Goal: Task Accomplishment & Management: Manage account settings

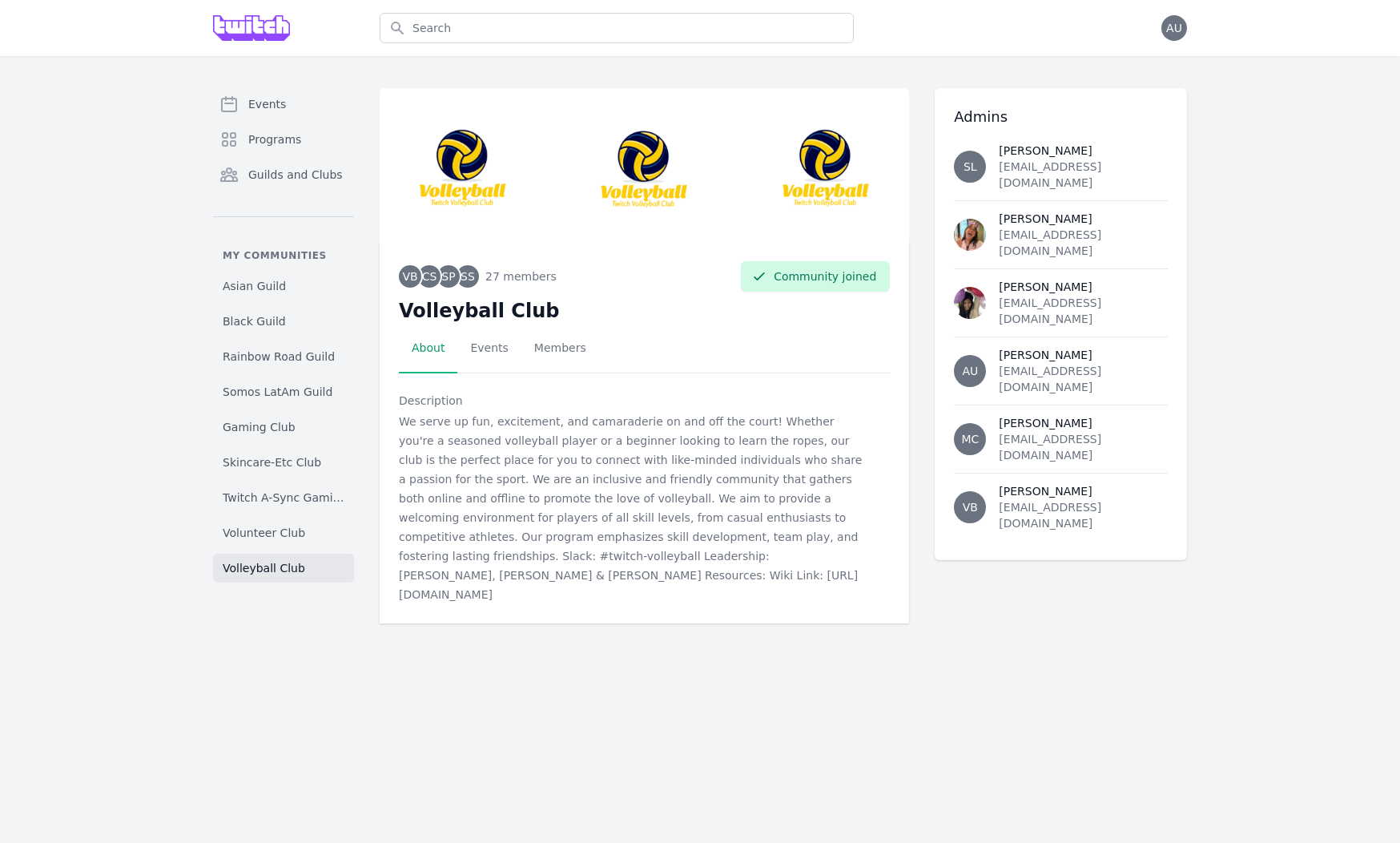
click at [1167, 39] on div "Open user menu AU" at bounding box center [1174, 27] width 25 height 25
click at [1172, 36] on span "AU" at bounding box center [1174, 27] width 25 height 25
click at [1118, 72] on link "Admin" at bounding box center [1110, 64] width 154 height 29
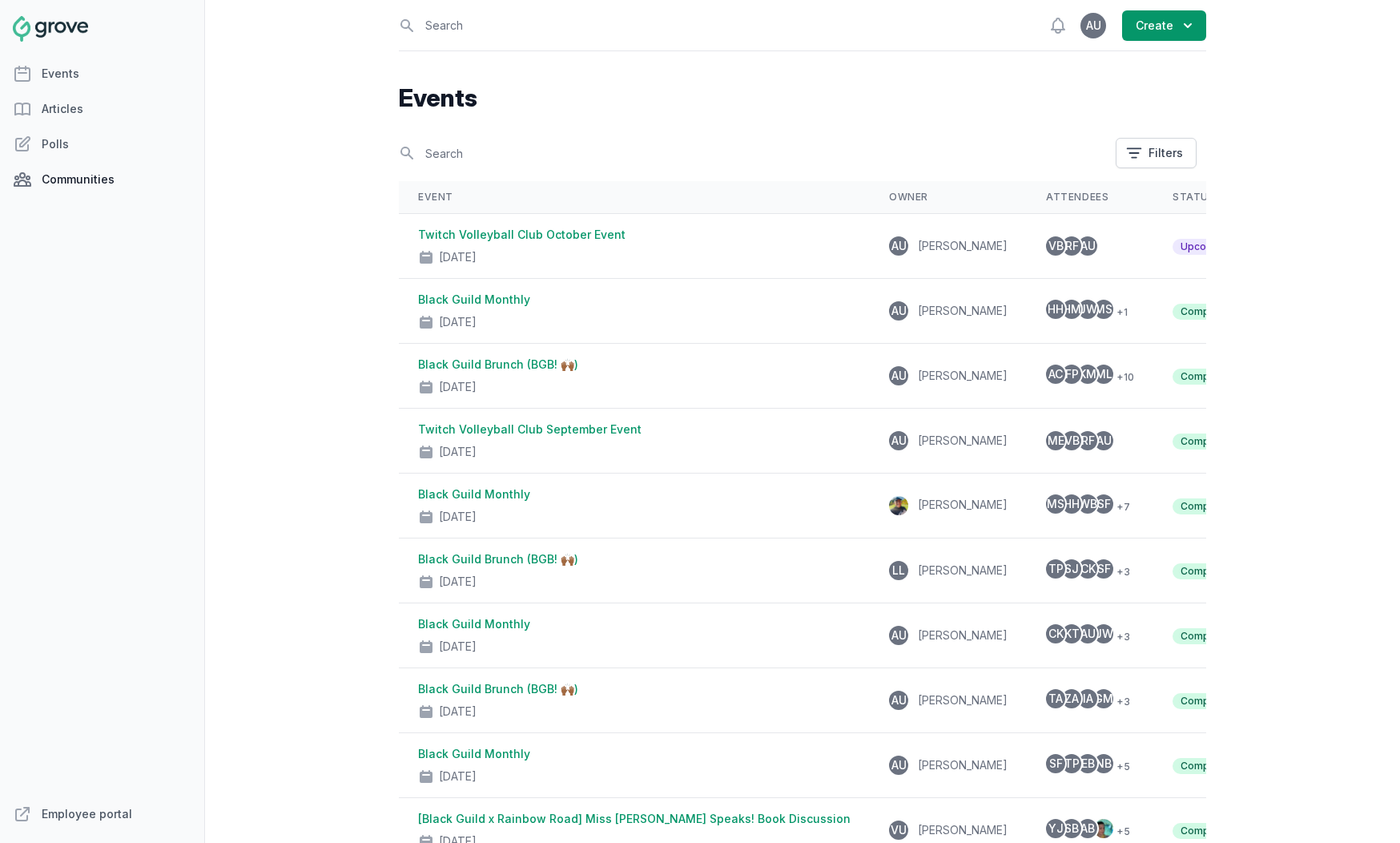
click at [109, 183] on link "Communities" at bounding box center [102, 179] width 205 height 32
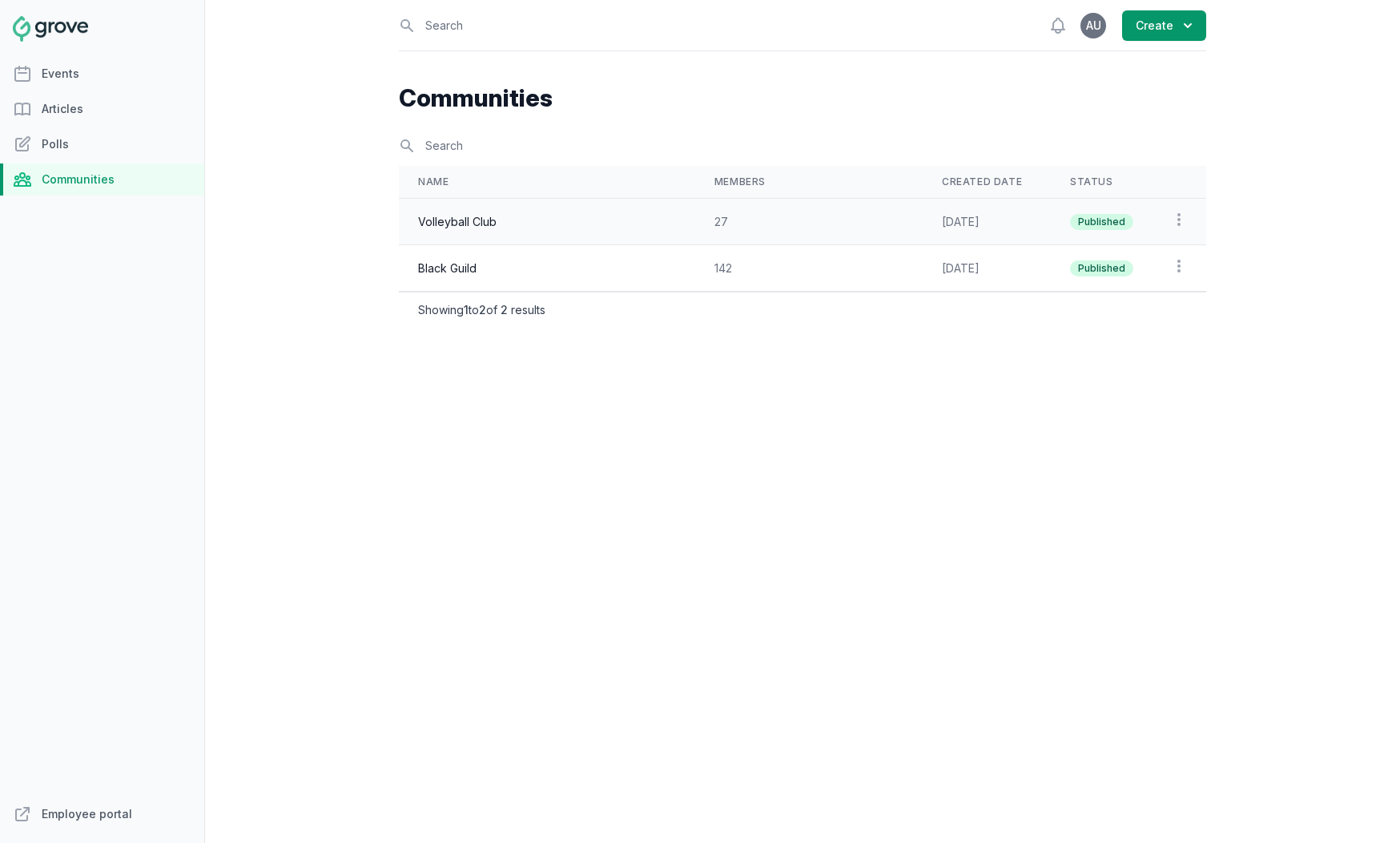
click at [568, 221] on td "Volleyball Club" at bounding box center [547, 222] width 296 height 47
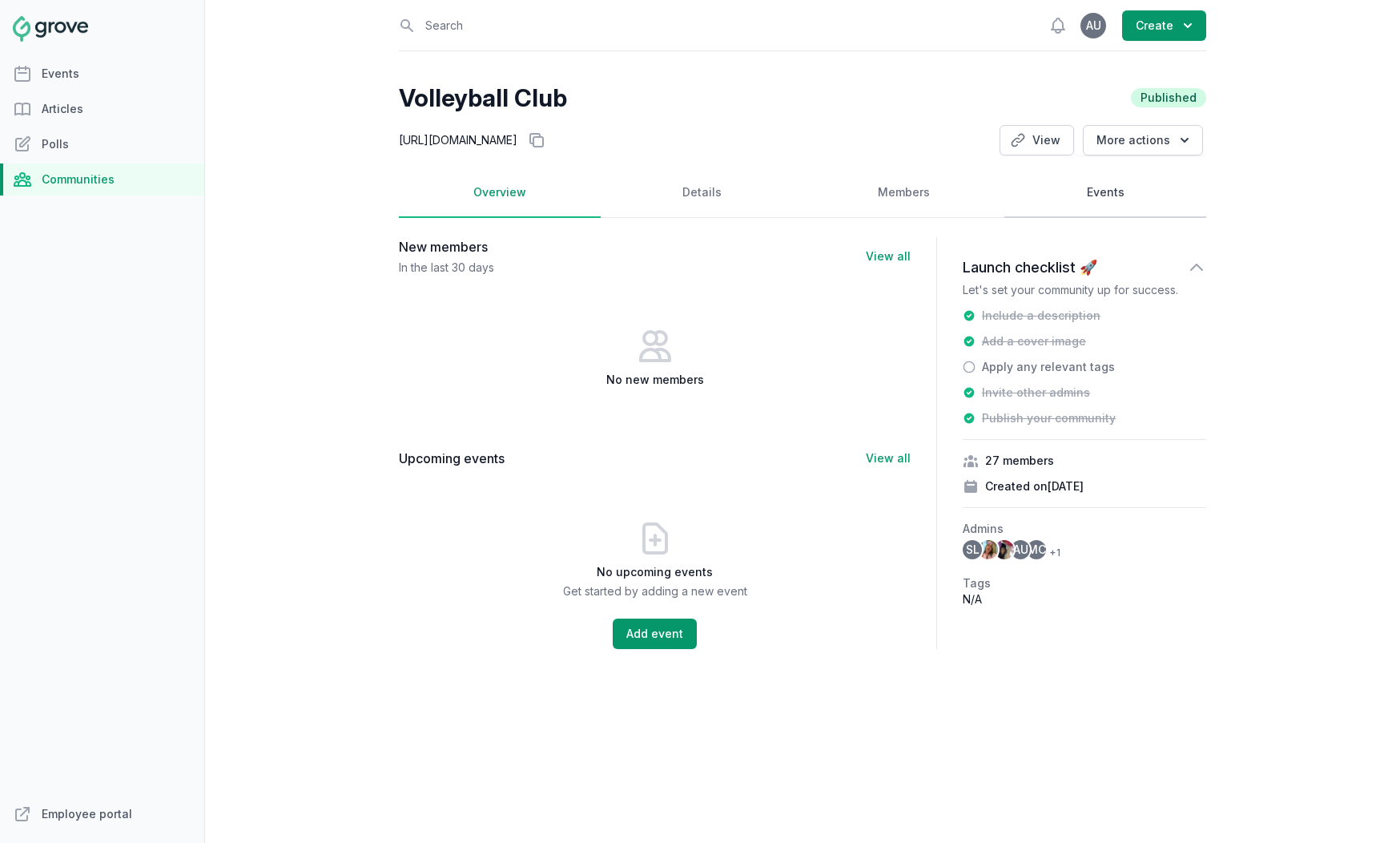
click at [1110, 187] on link "Events" at bounding box center [1106, 193] width 202 height 50
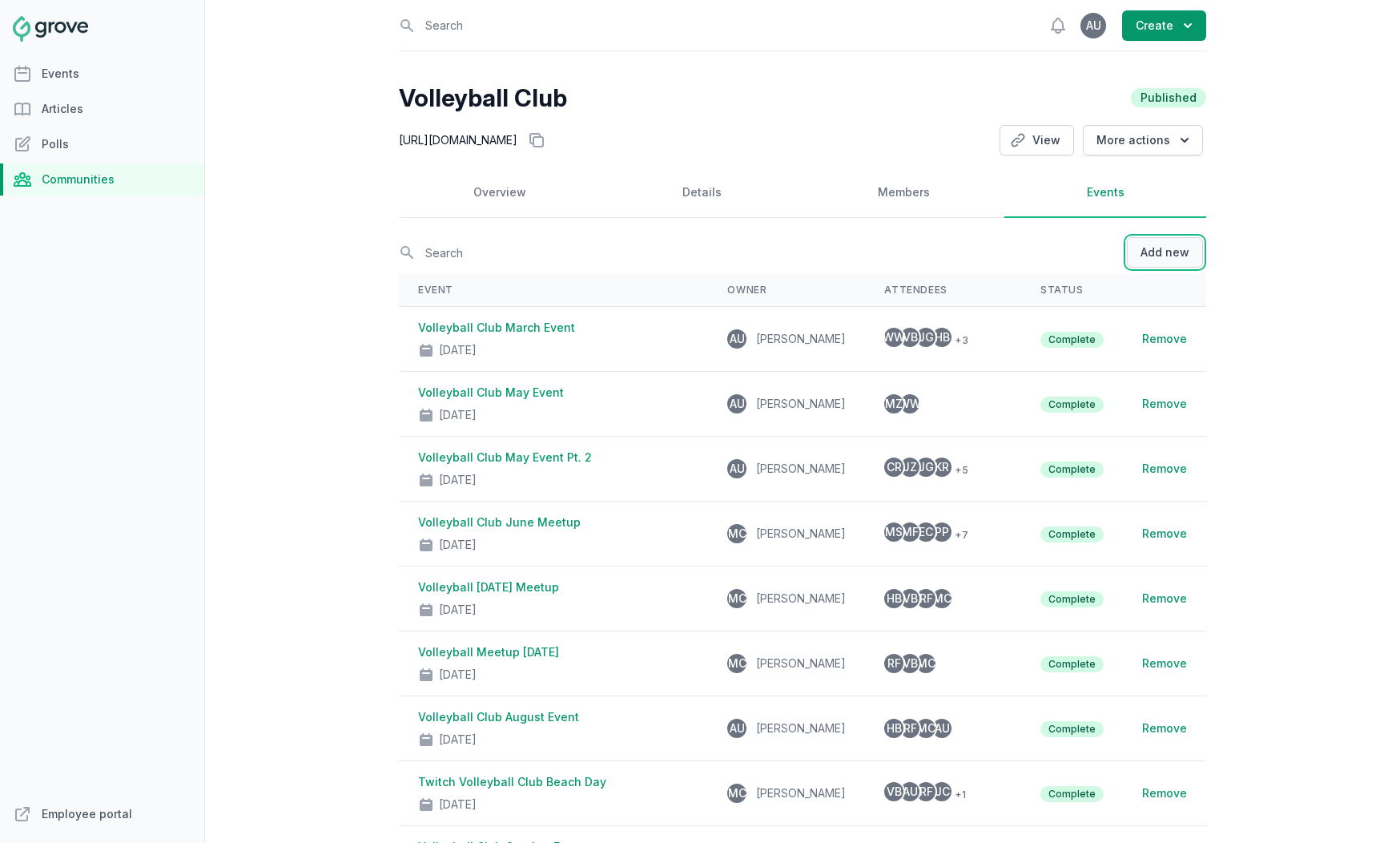
click at [1148, 248] on button "Add new" at bounding box center [1164, 252] width 76 height 31
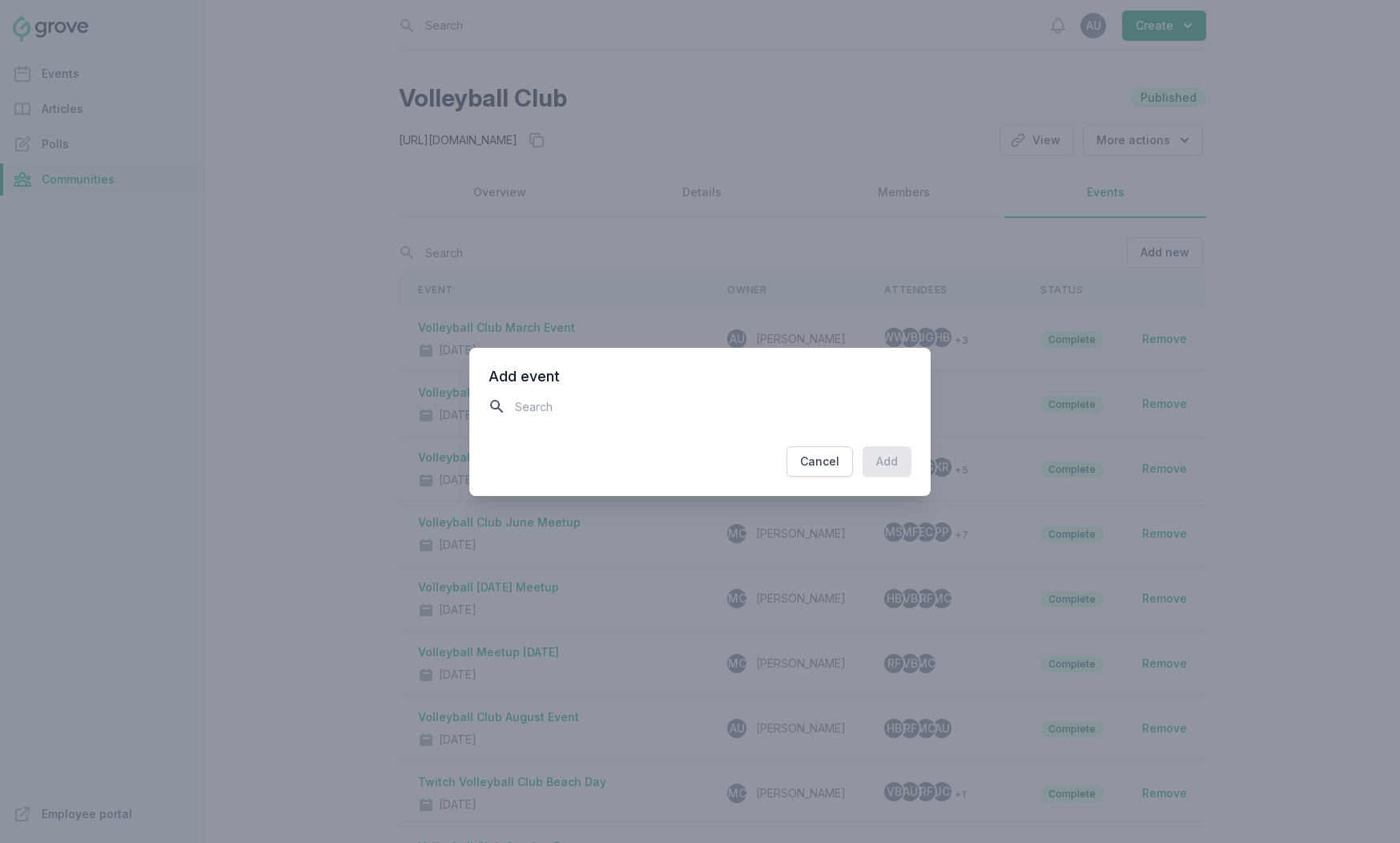
click at [712, 406] on input "text" at bounding box center [700, 407] width 423 height 28
type input "volley"
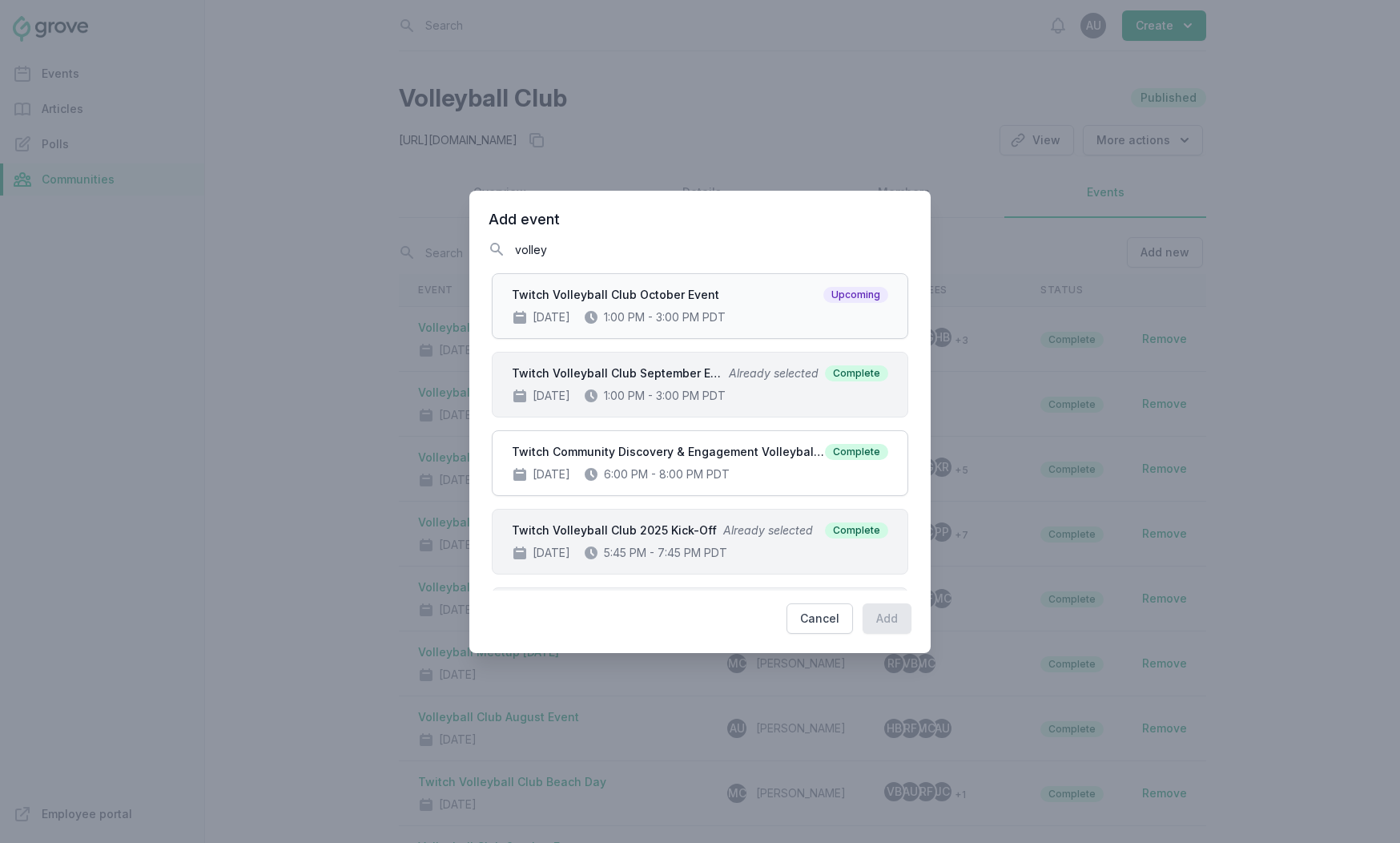
click at [709, 320] on div "Oct 11, 2025 1:00 PM - 3:00 PM PDT" at bounding box center [700, 317] width 377 height 16
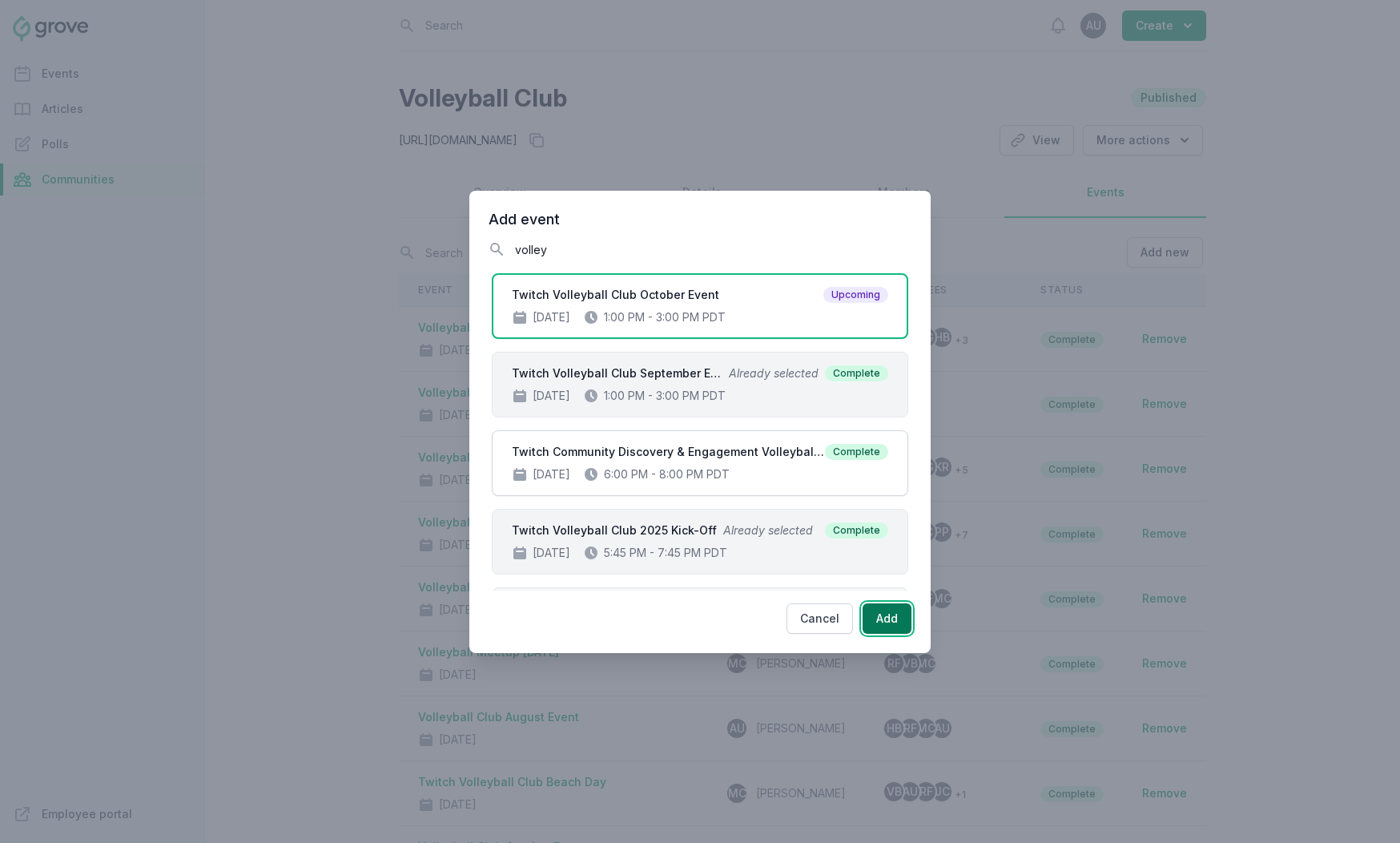
click at [894, 626] on button "Add" at bounding box center [887, 618] width 49 height 31
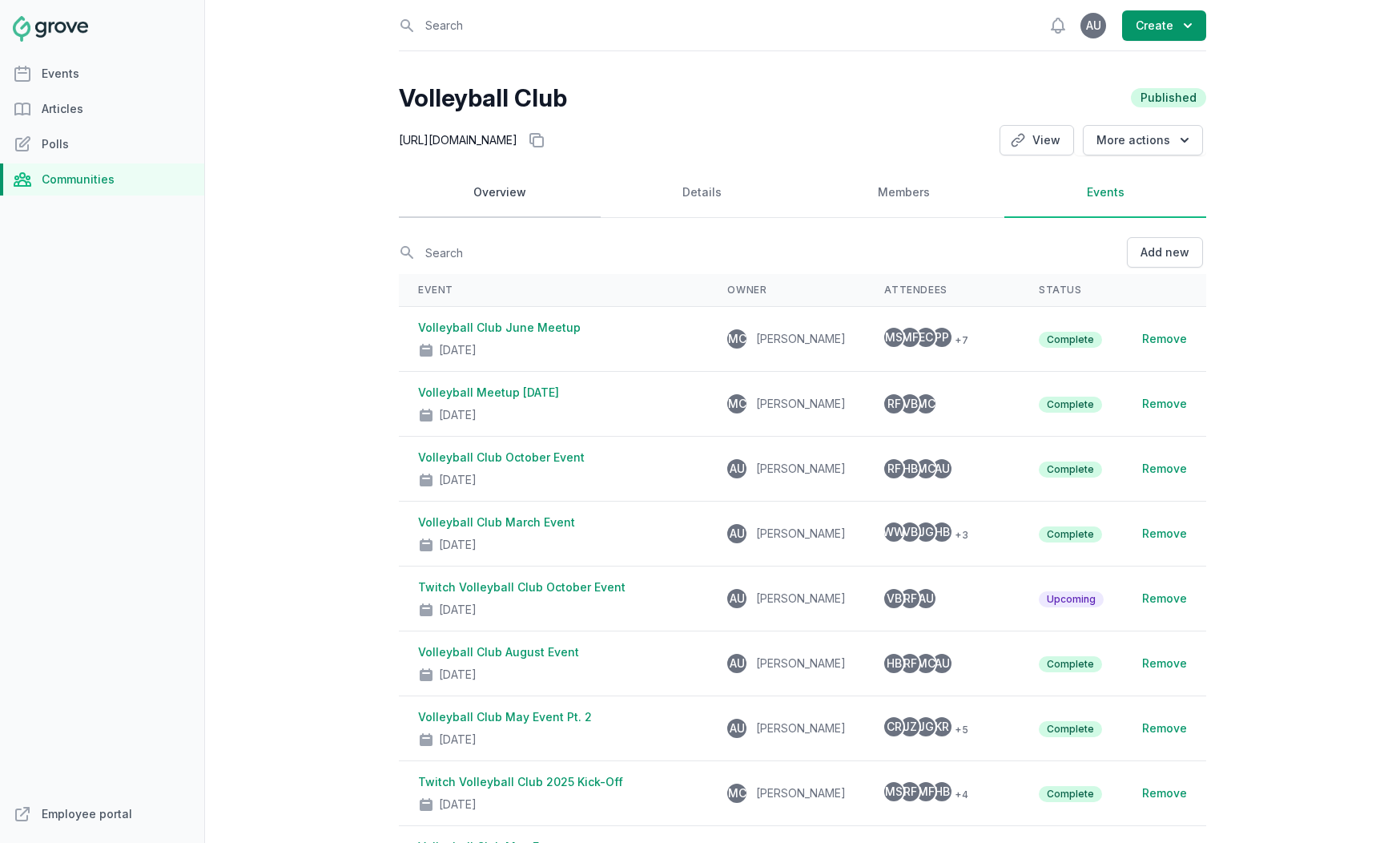
click at [507, 189] on link "Overview" at bounding box center [500, 193] width 202 height 50
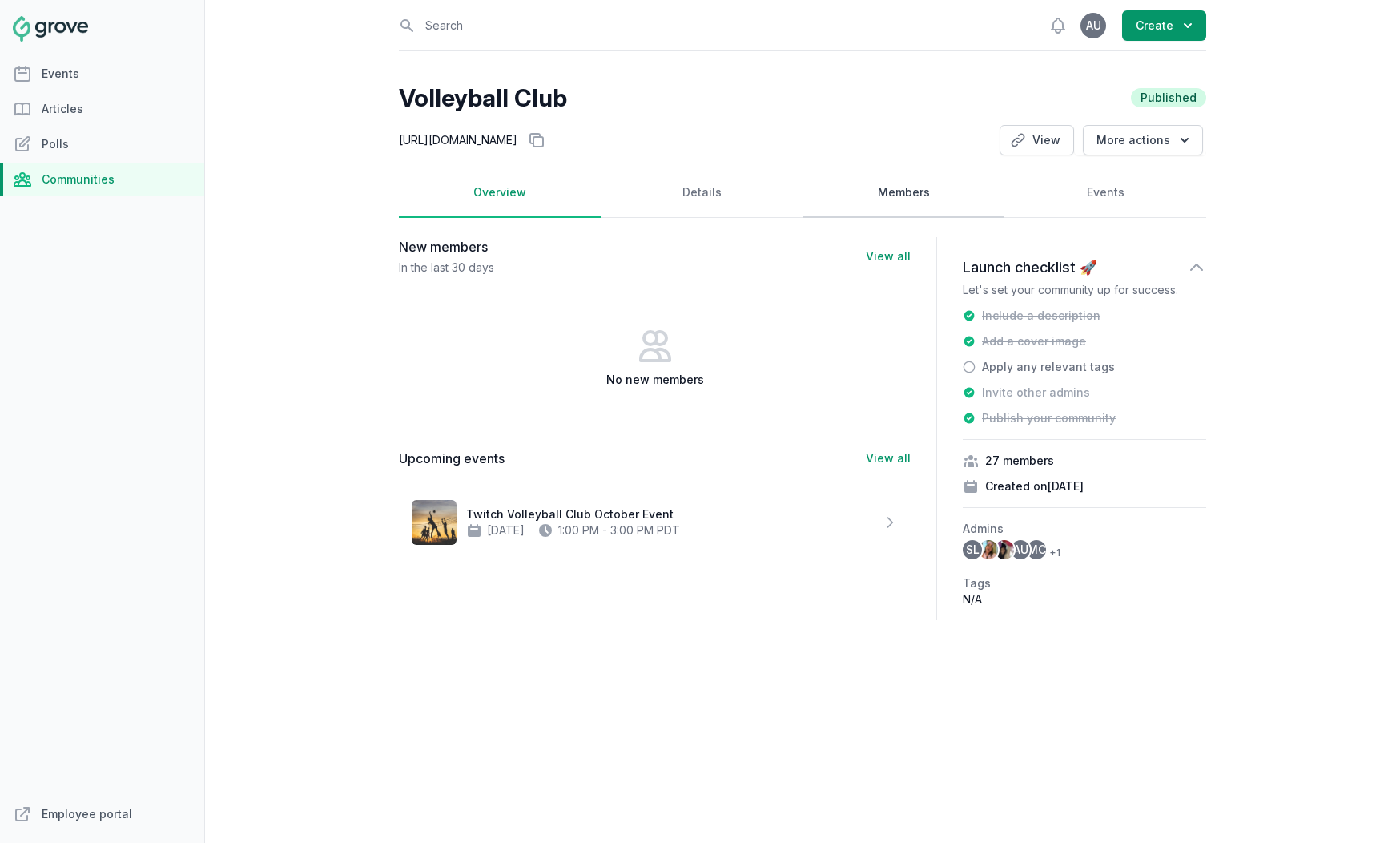
click at [872, 197] on link "Members" at bounding box center [904, 193] width 202 height 50
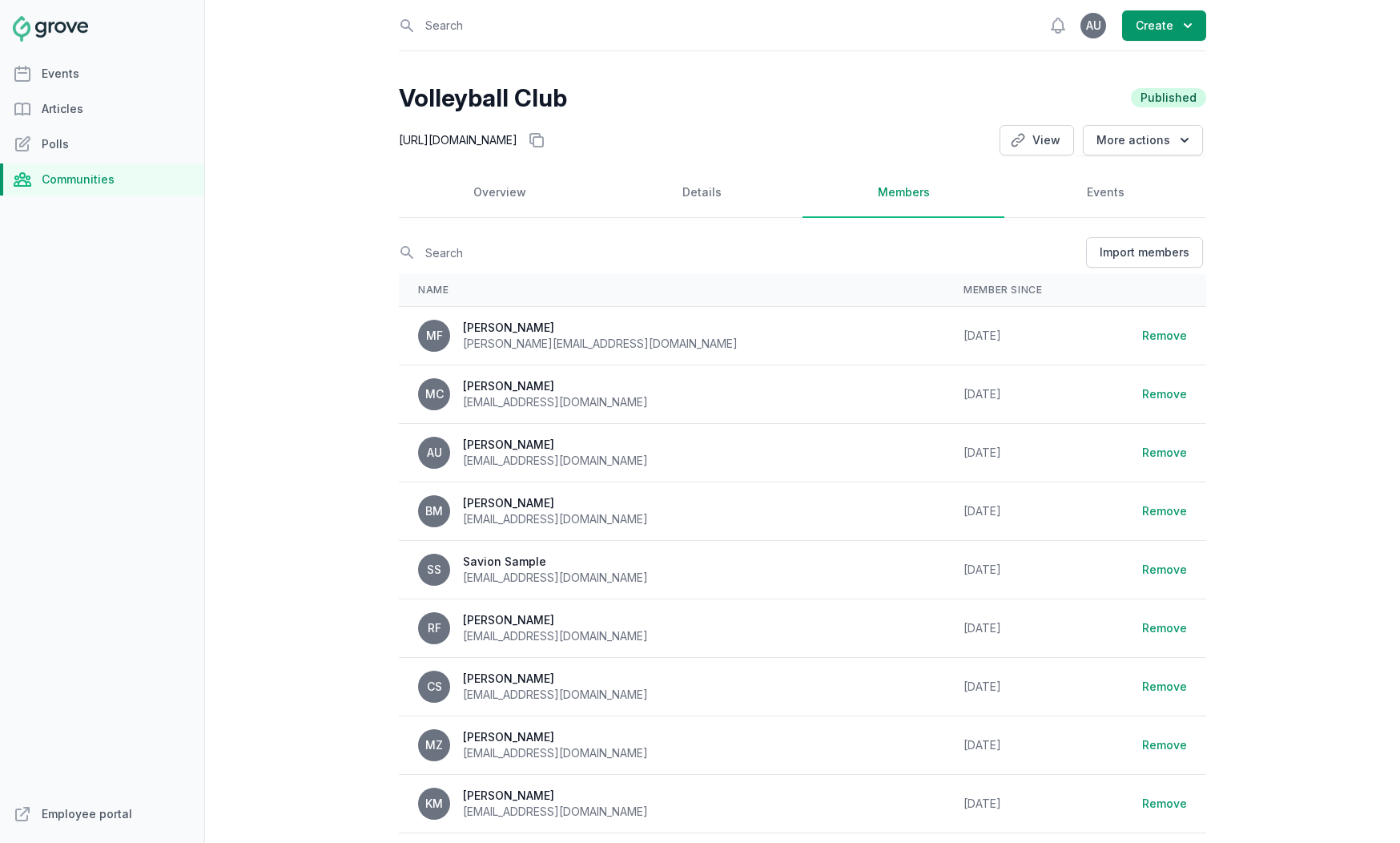
click at [636, 282] on th "Name" at bounding box center [672, 290] width 546 height 33
click at [407, 255] on input "text" at bounding box center [741, 252] width 684 height 28
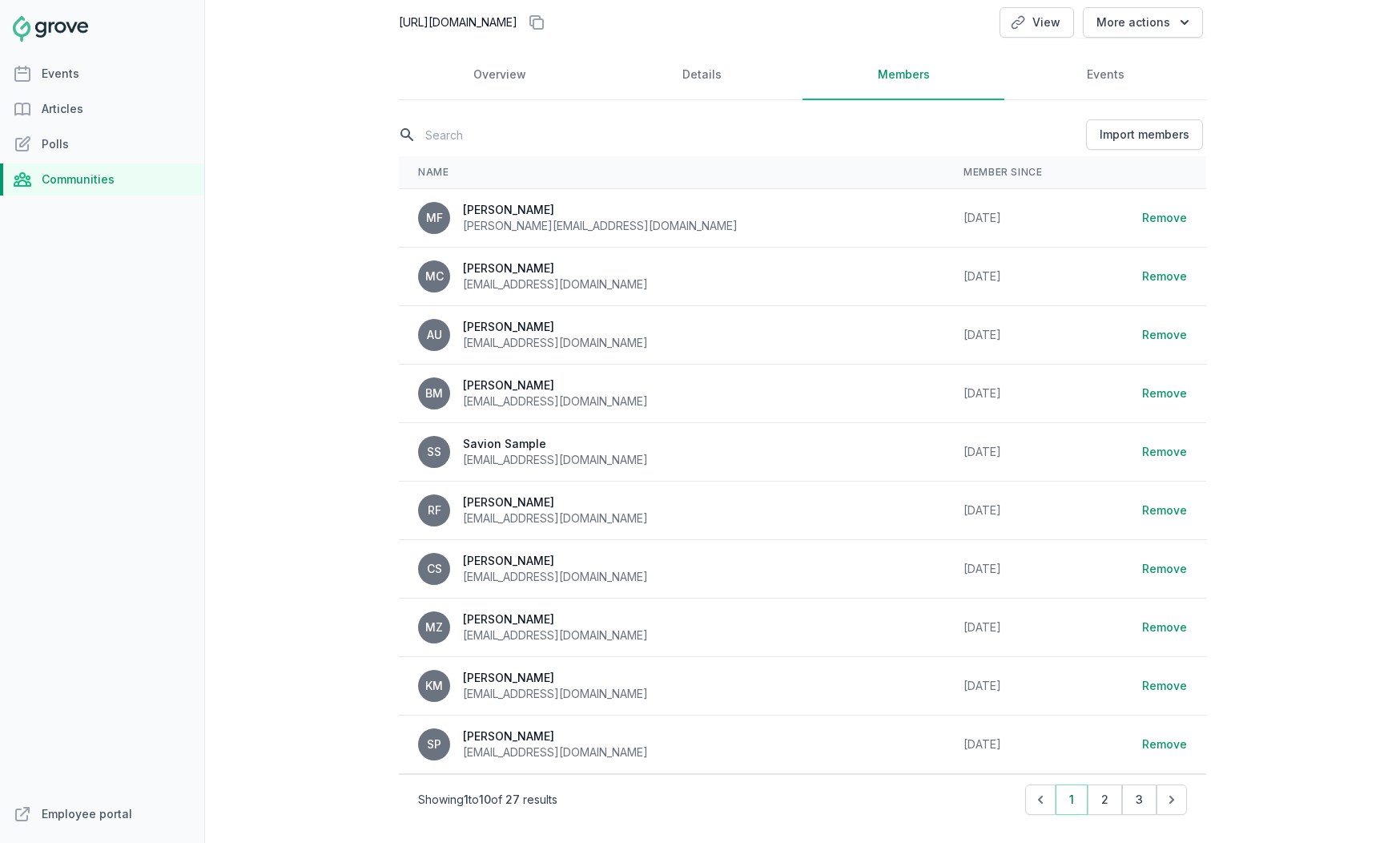
scroll to position [121, 0]
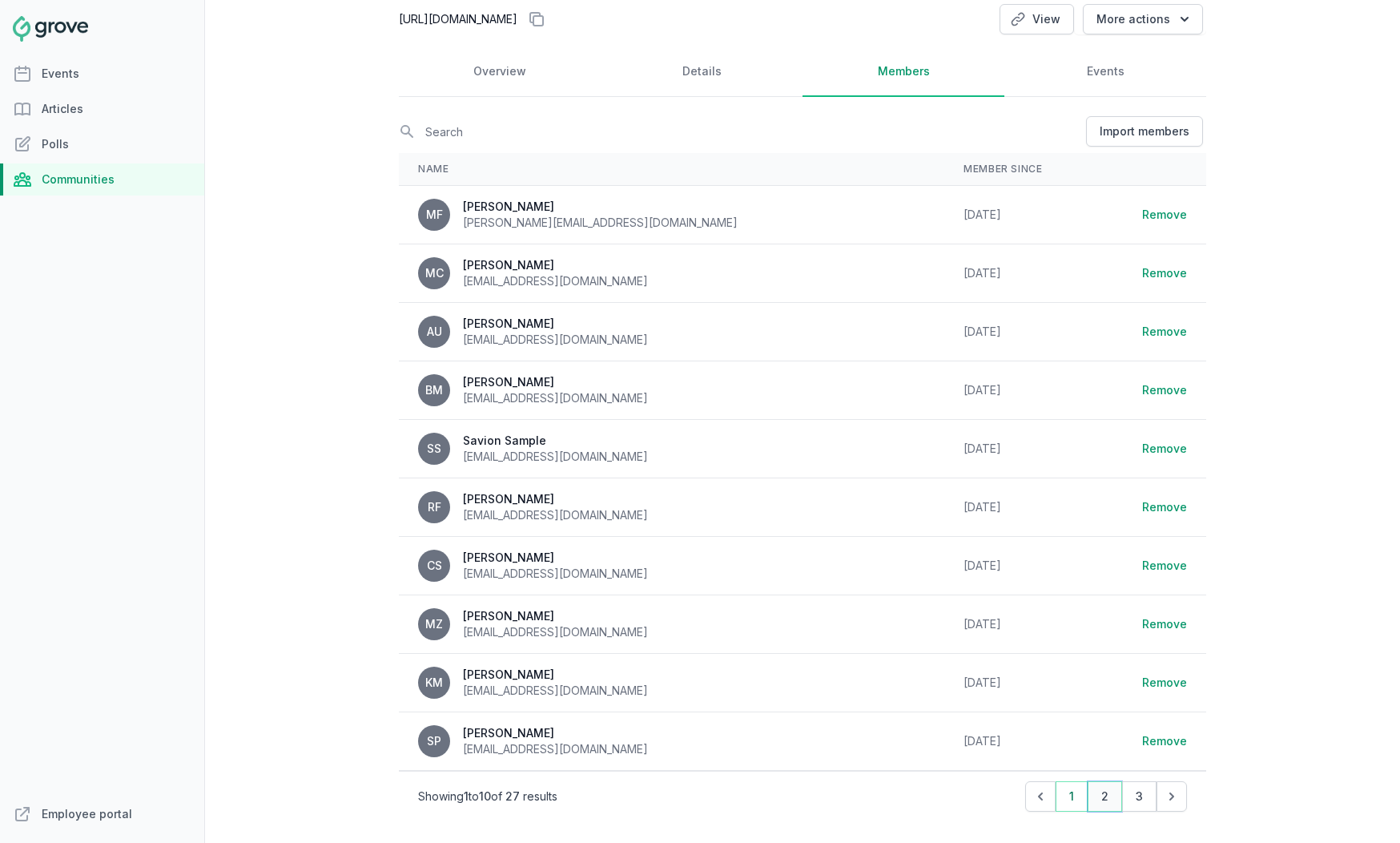
click at [1088, 794] on button "2" at bounding box center [1105, 796] width 35 height 31
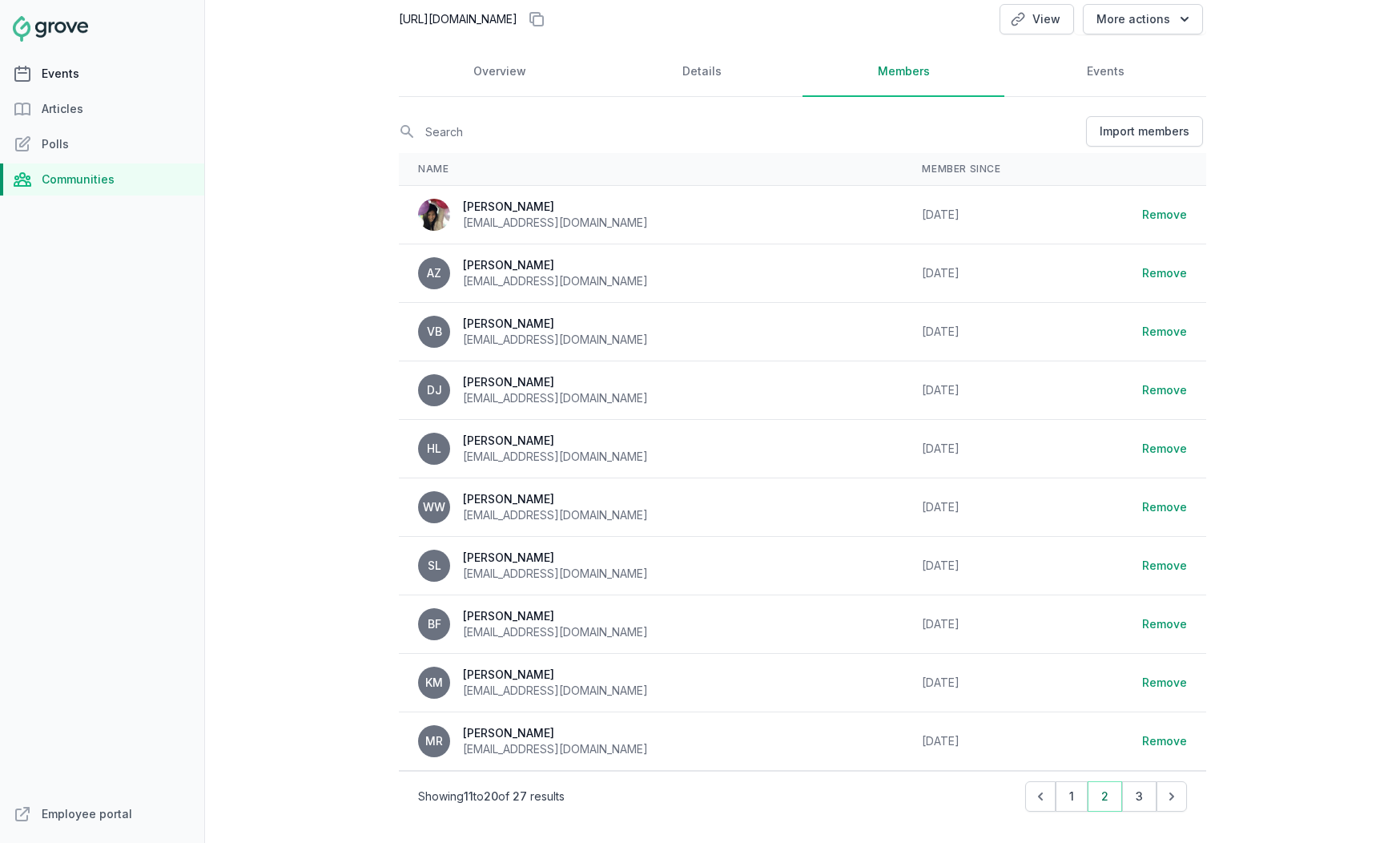
click at [96, 84] on link "Events" at bounding box center [102, 74] width 205 height 32
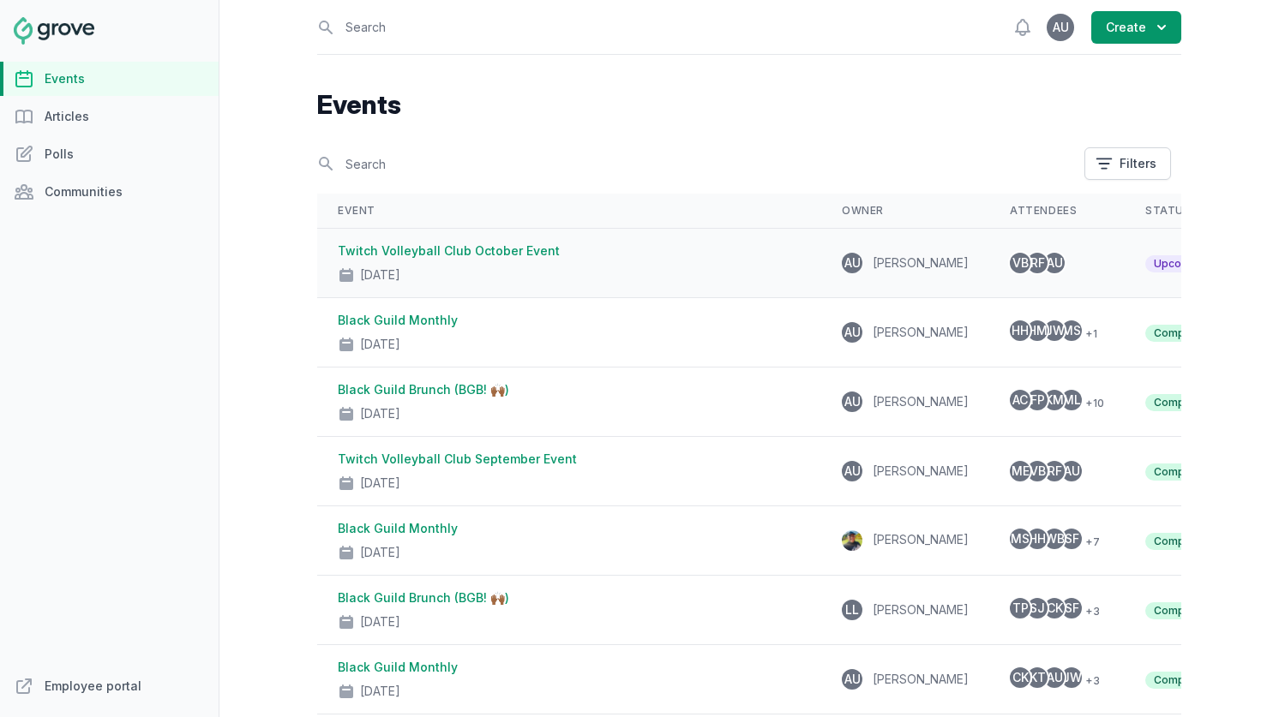
click at [1027, 272] on span "RF" at bounding box center [1037, 263] width 21 height 21
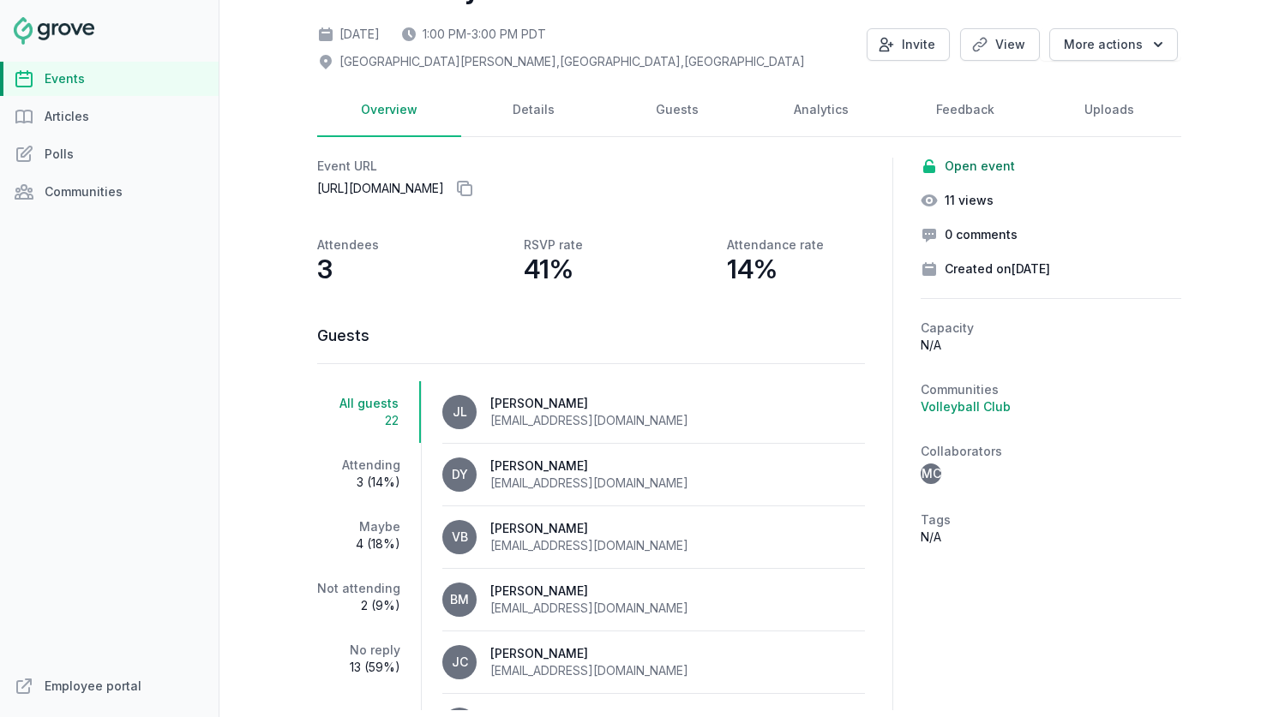
scroll to position [117, 0]
click at [377, 477] on span "3 (14%)" at bounding box center [358, 480] width 83 height 17
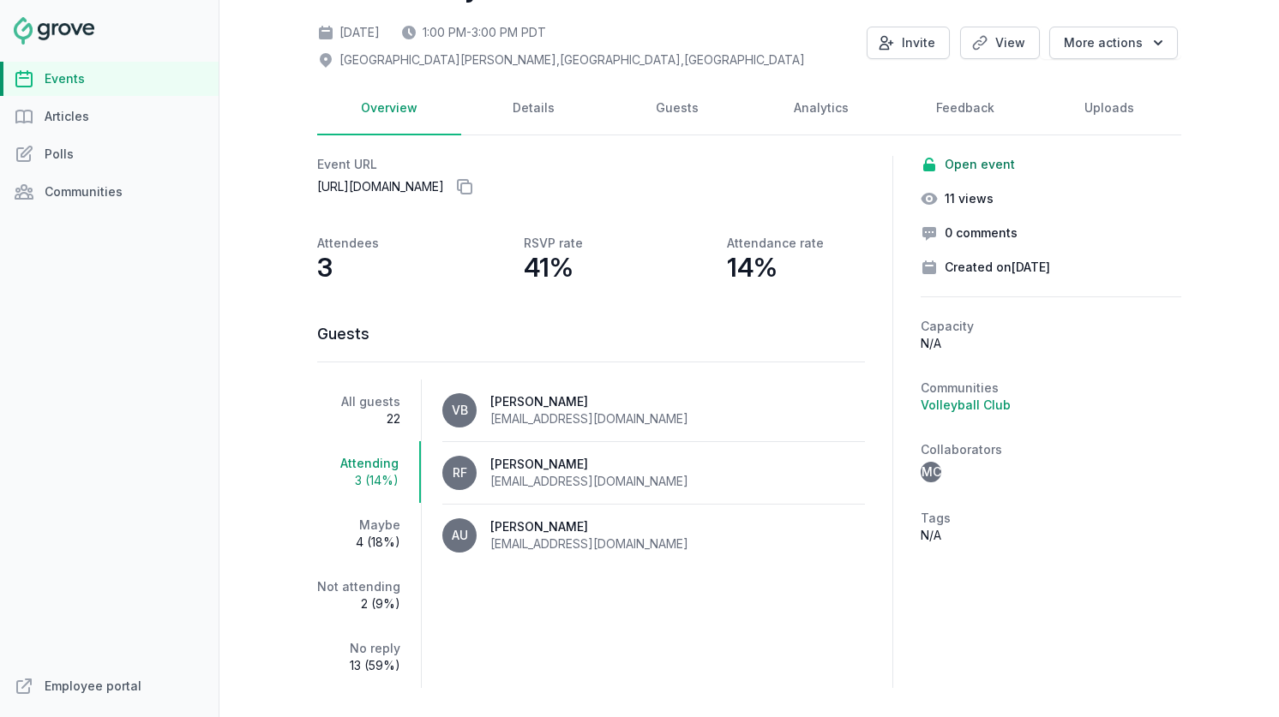
scroll to position [155, 0]
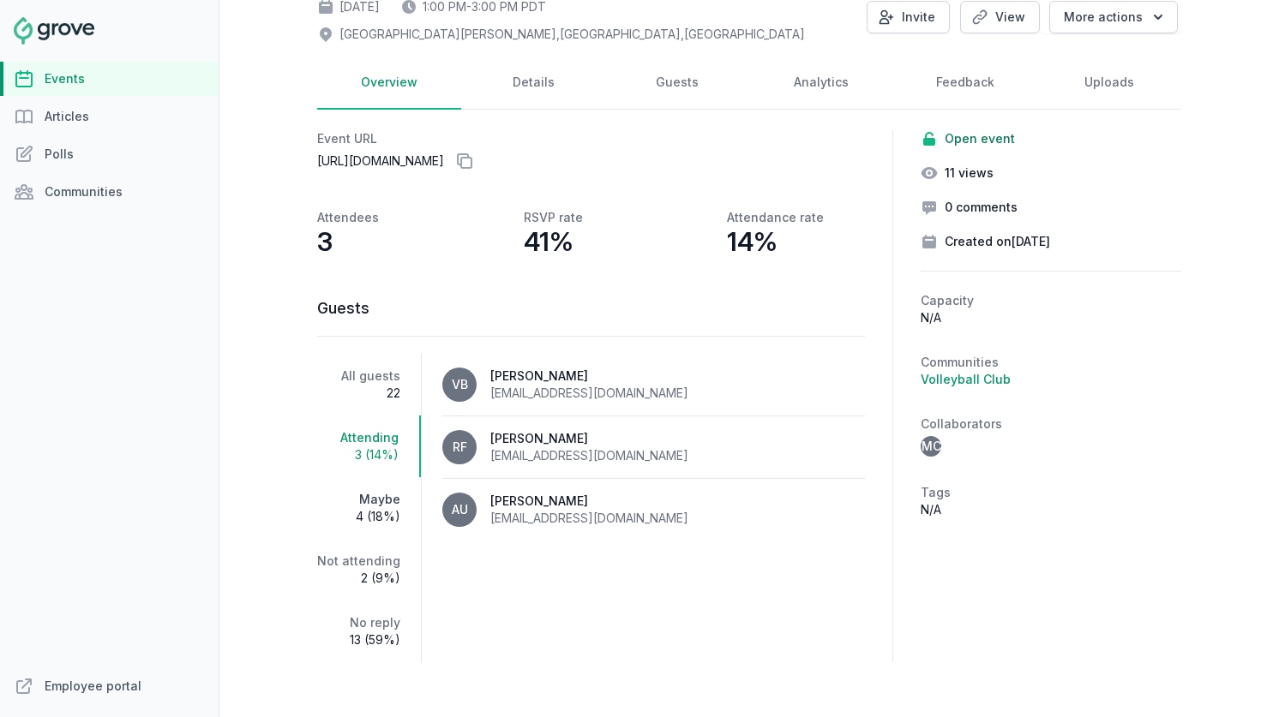
click at [376, 483] on link "Maybe 4 (18%)" at bounding box center [369, 508] width 104 height 62
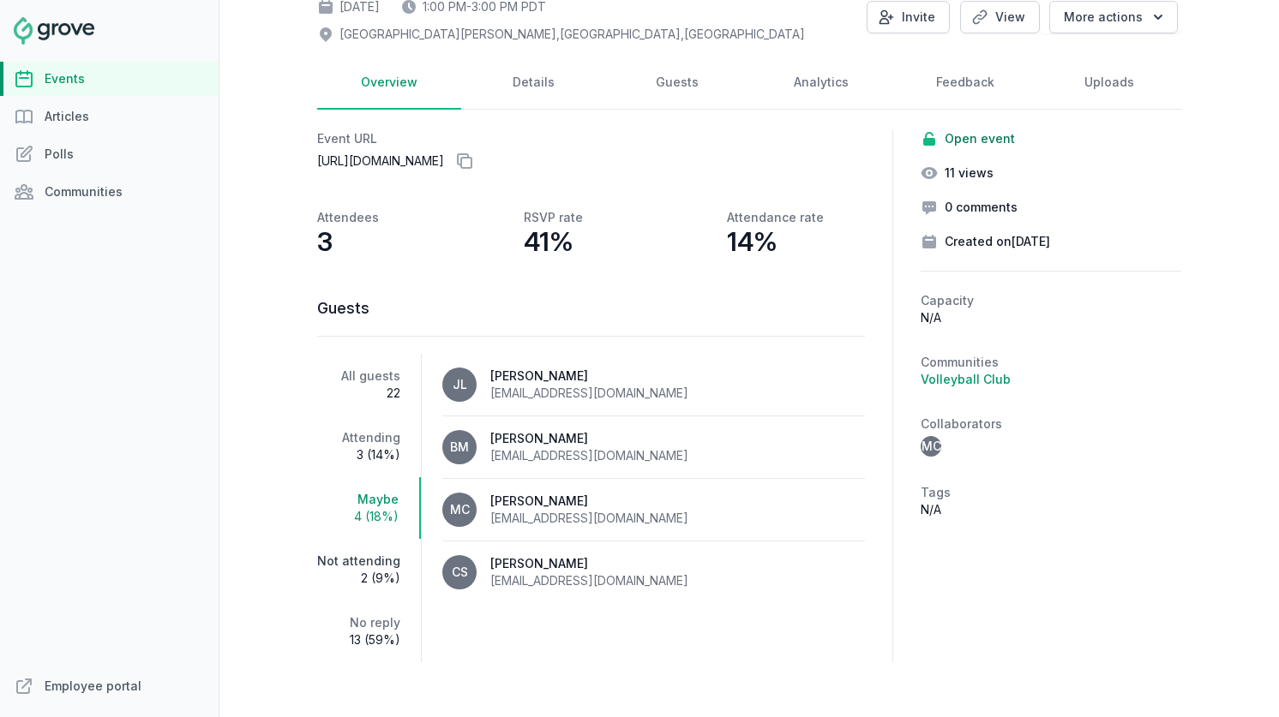
click at [359, 570] on span "2 (9%)" at bounding box center [358, 578] width 83 height 17
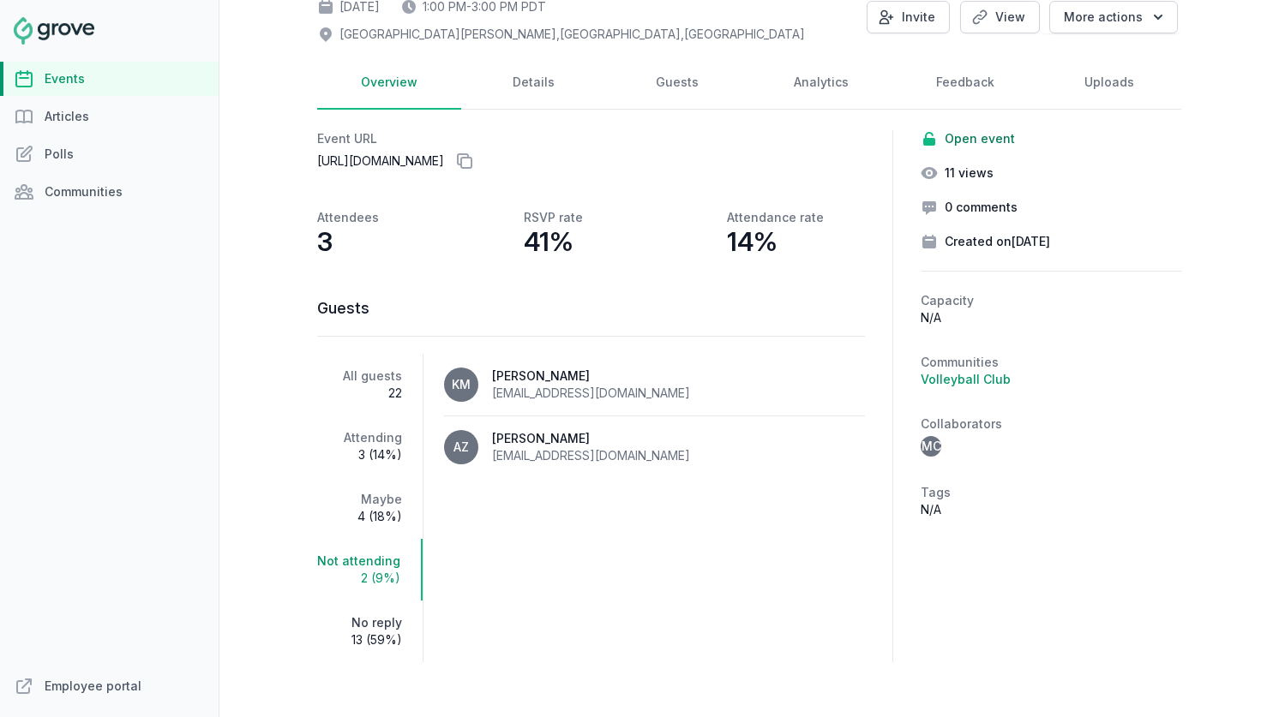
click at [376, 617] on link "No reply 13 (59%)" at bounding box center [369, 632] width 105 height 62
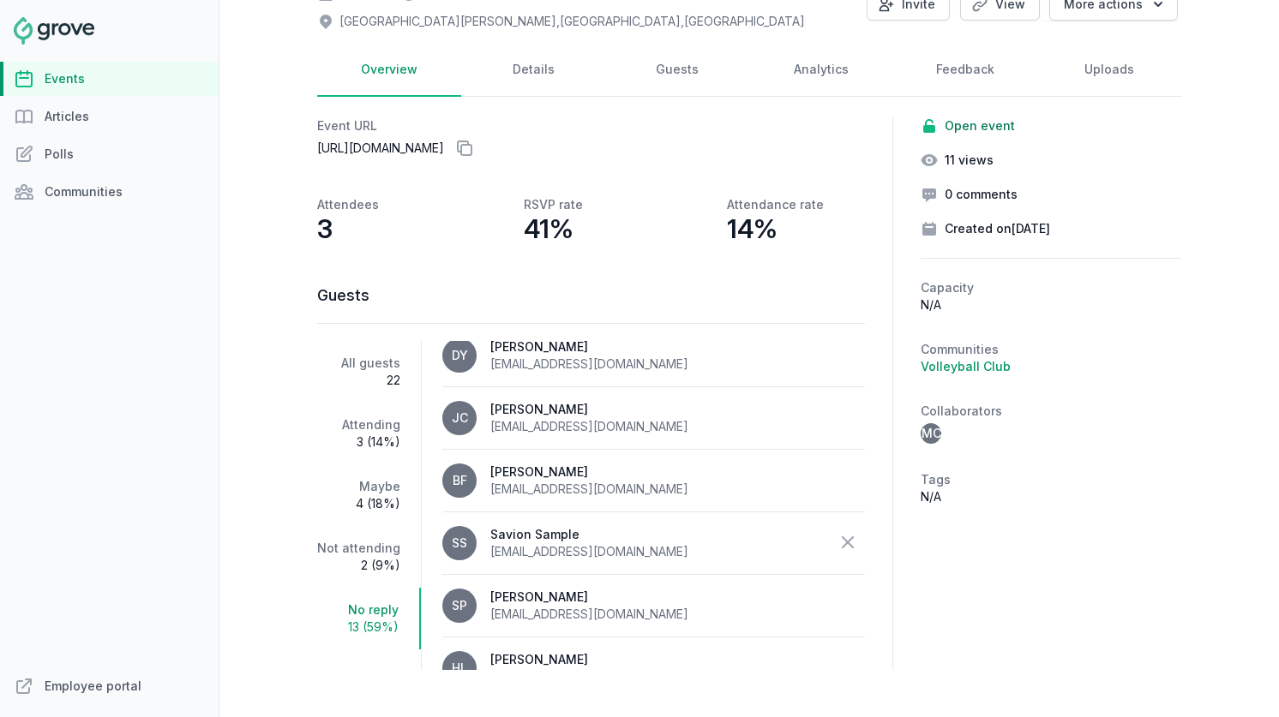
scroll to position [27, 0]
